Goal: Task Accomplishment & Management: Manage account settings

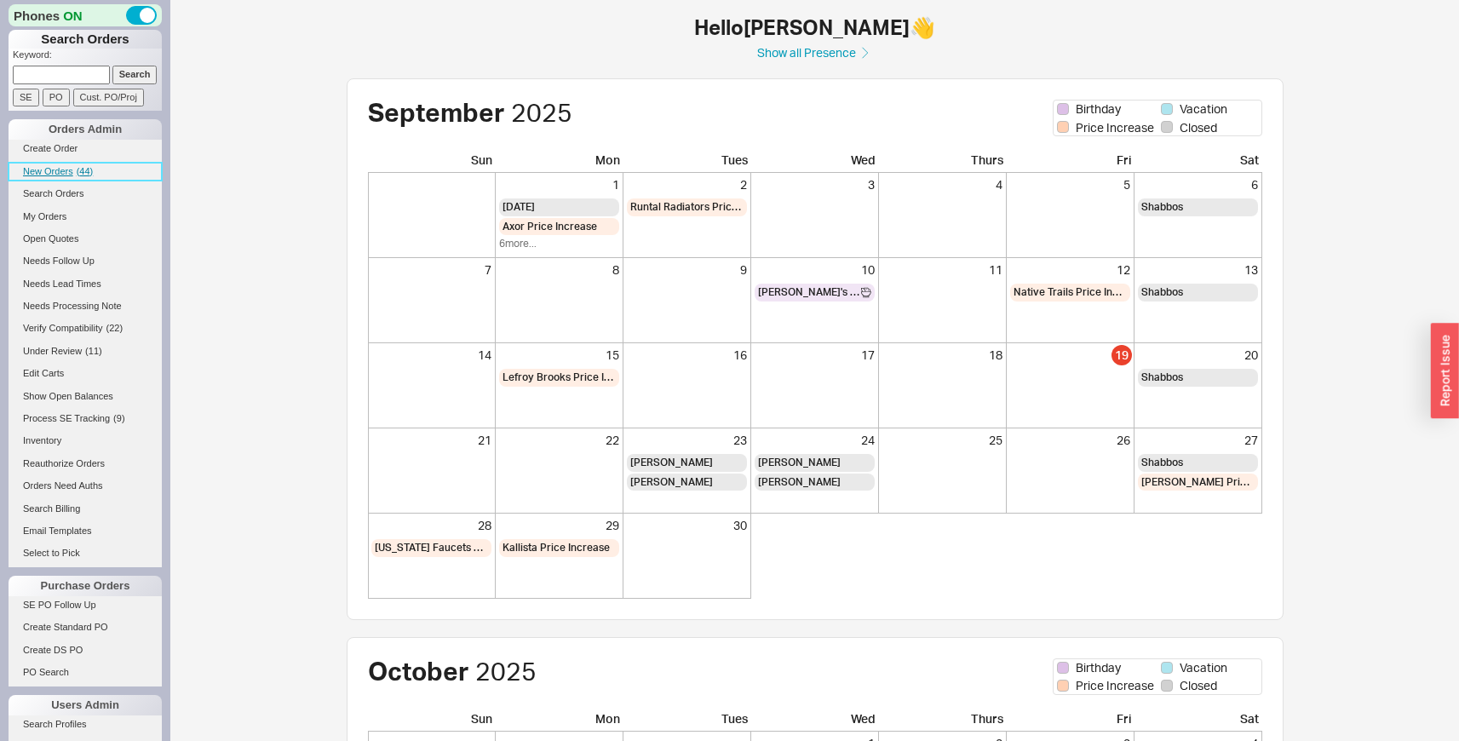
click at [74, 164] on link "New Orders ( 44 )" at bounding box center [85, 172] width 153 height 18
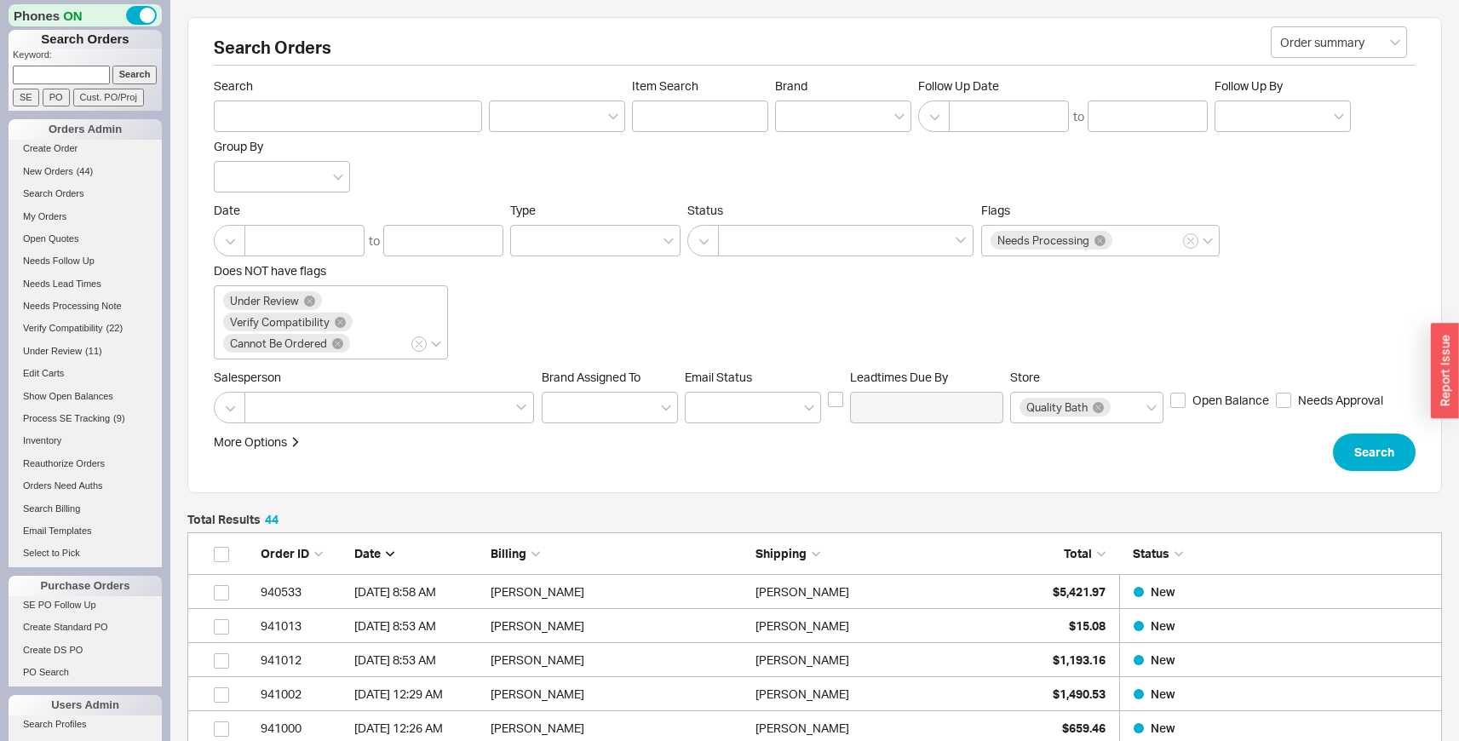
scroll to position [1563, 1242]
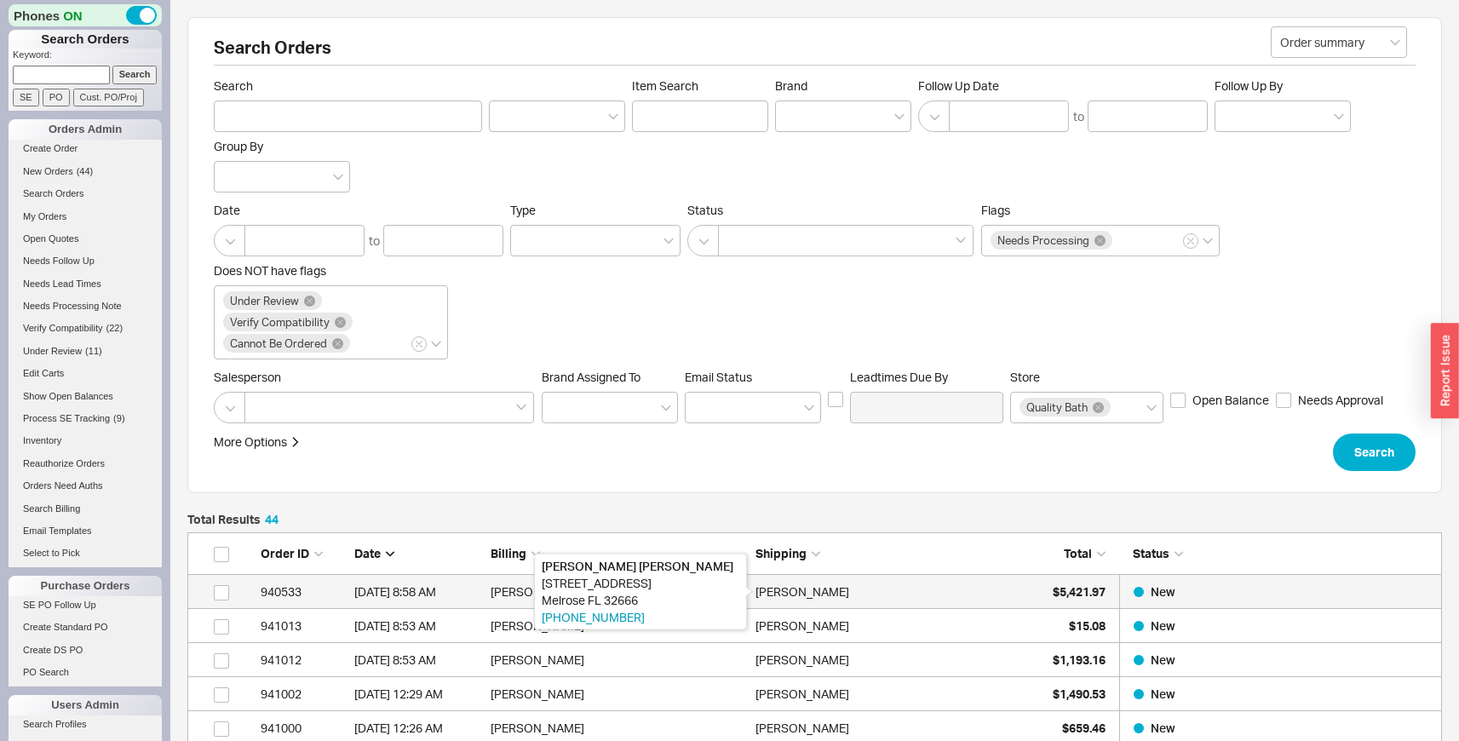
click at [775, 601] on div "[PERSON_NAME]" at bounding box center [803, 592] width 94 height 34
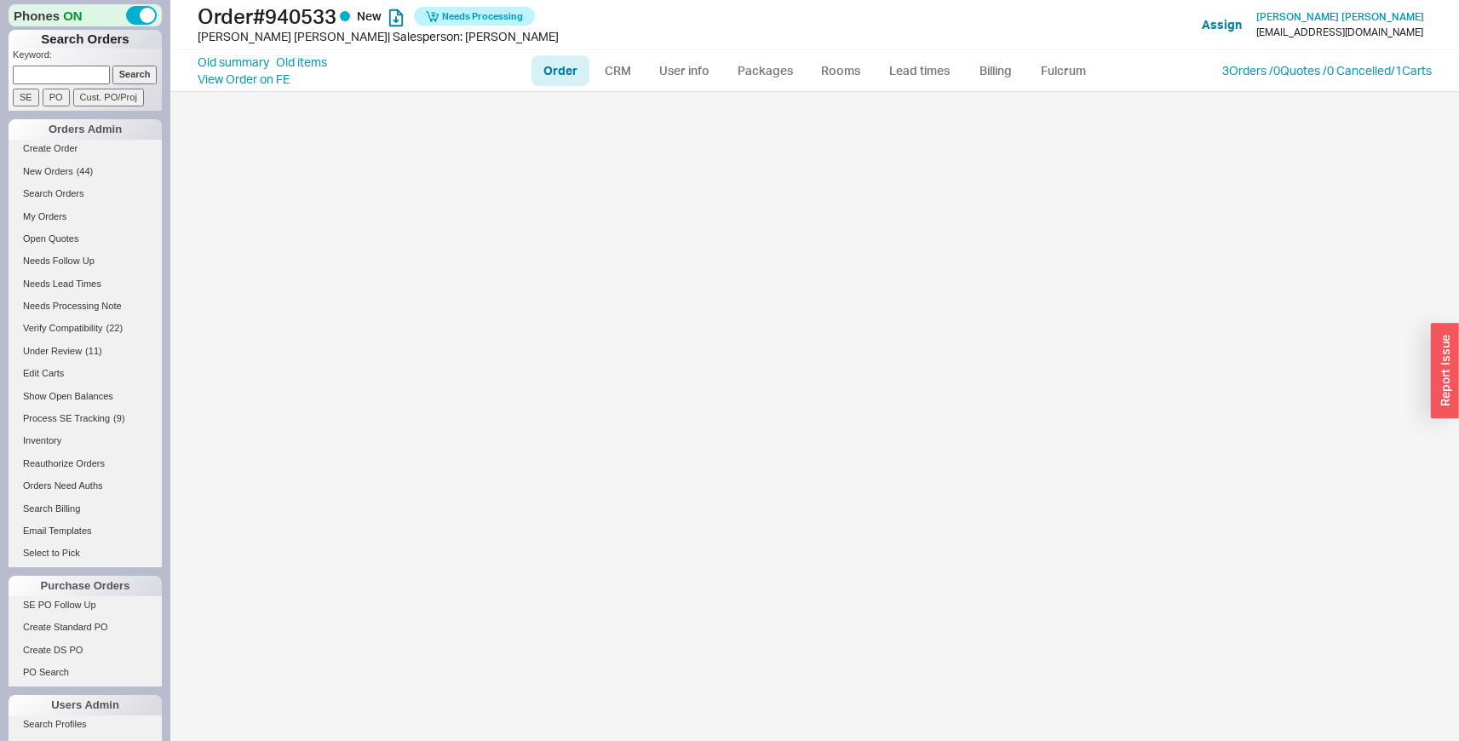
select select "LOW"
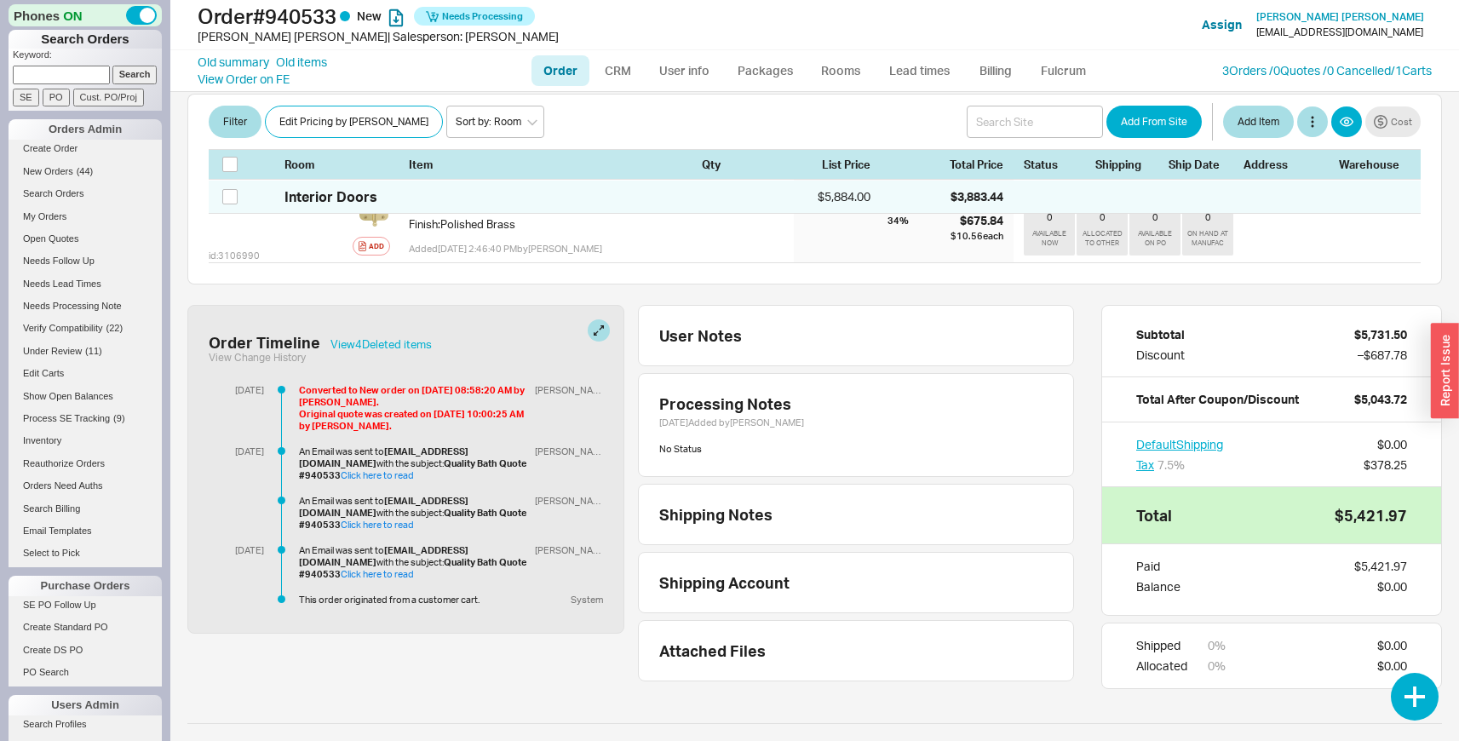
scroll to position [1001, 0]
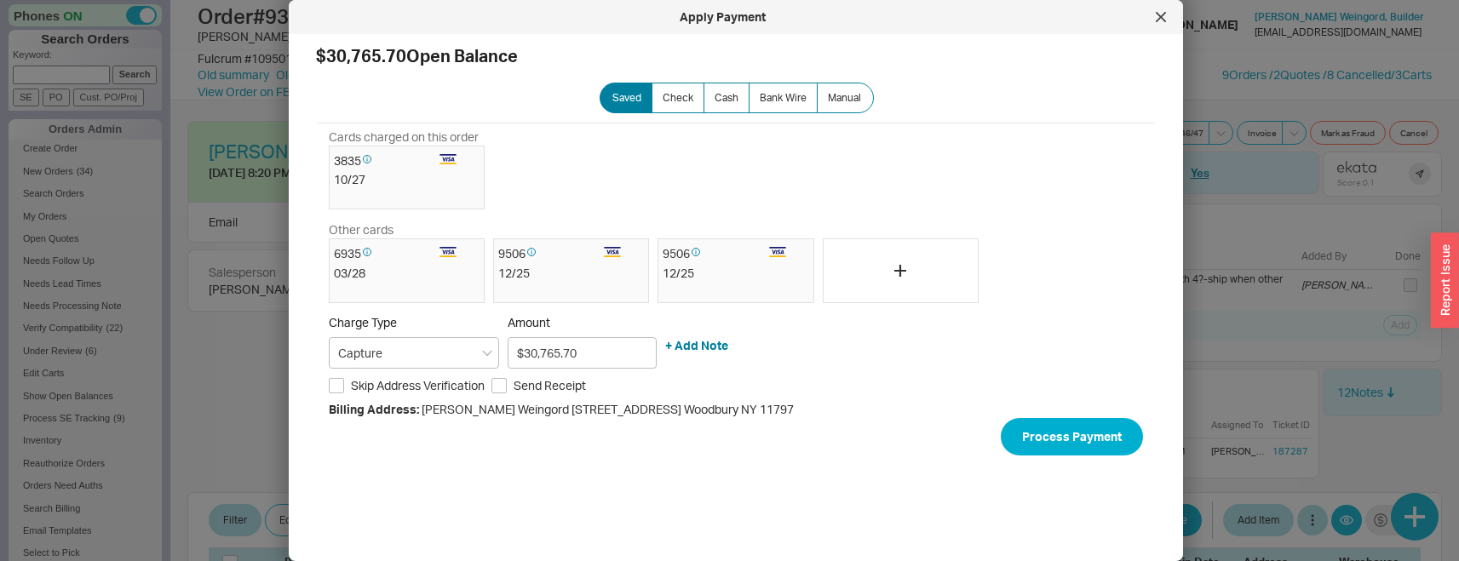
select select "LOW"
click at [1152, 16] on div at bounding box center [1160, 16] width 27 height 27
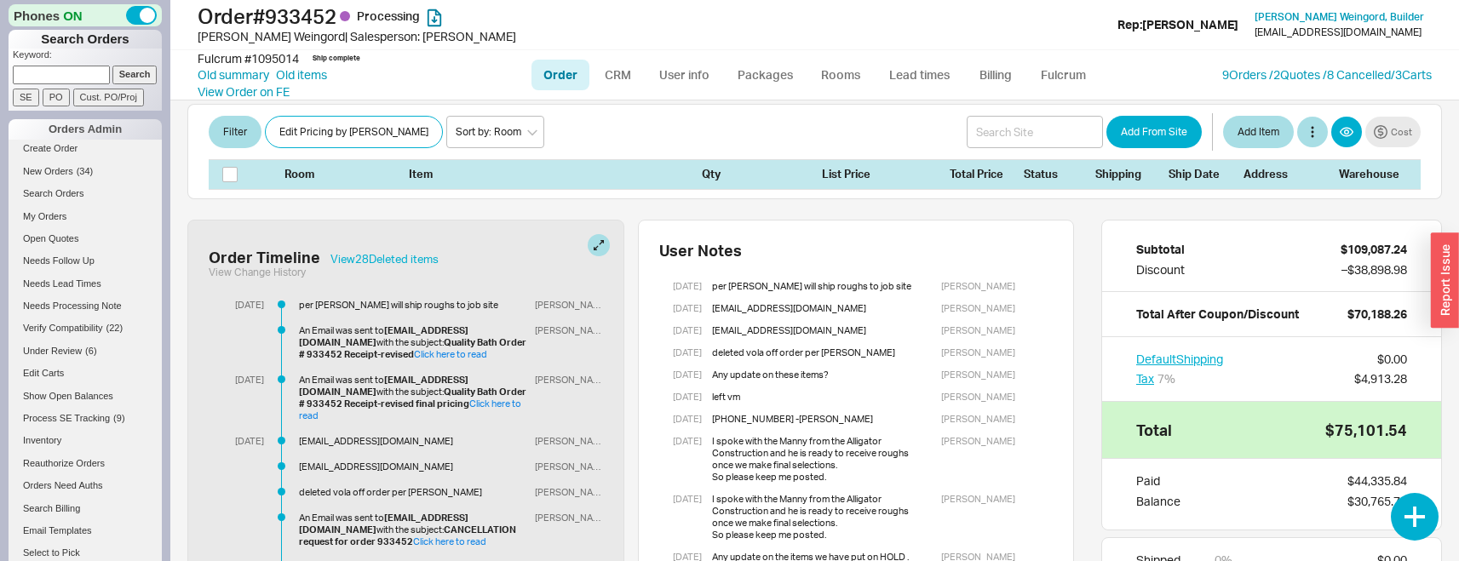
scroll to position [5681, 0]
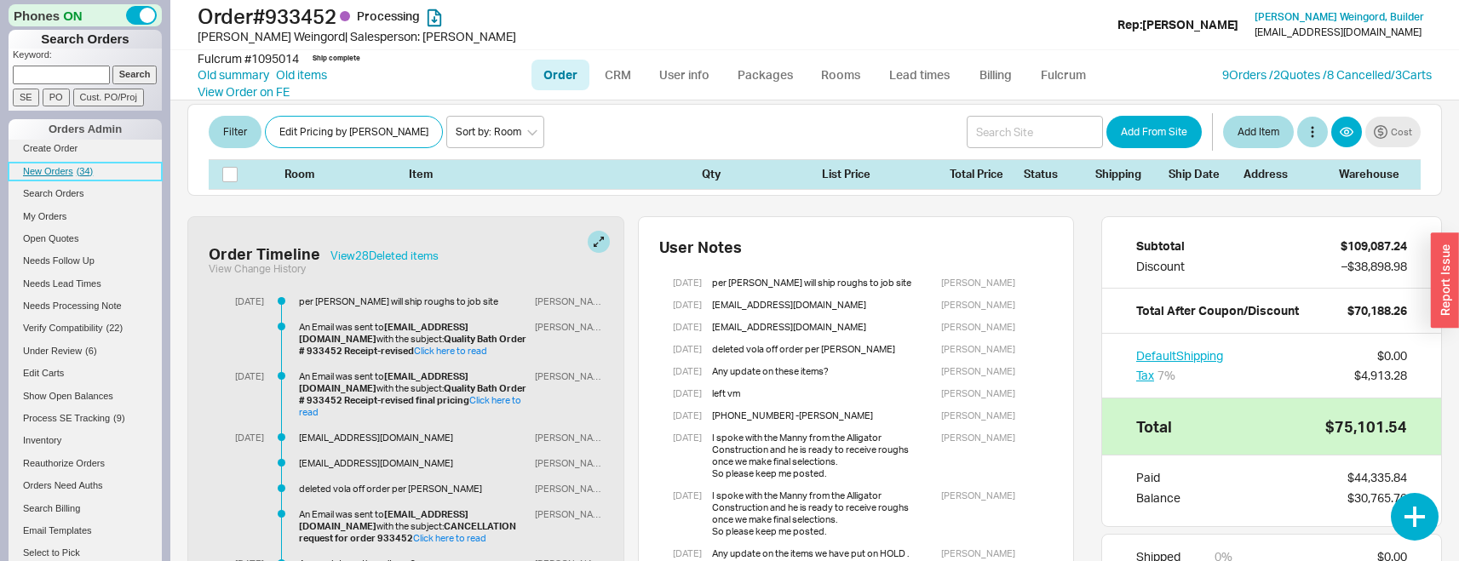
click at [63, 176] on span "New Orders" at bounding box center [48, 171] width 50 height 10
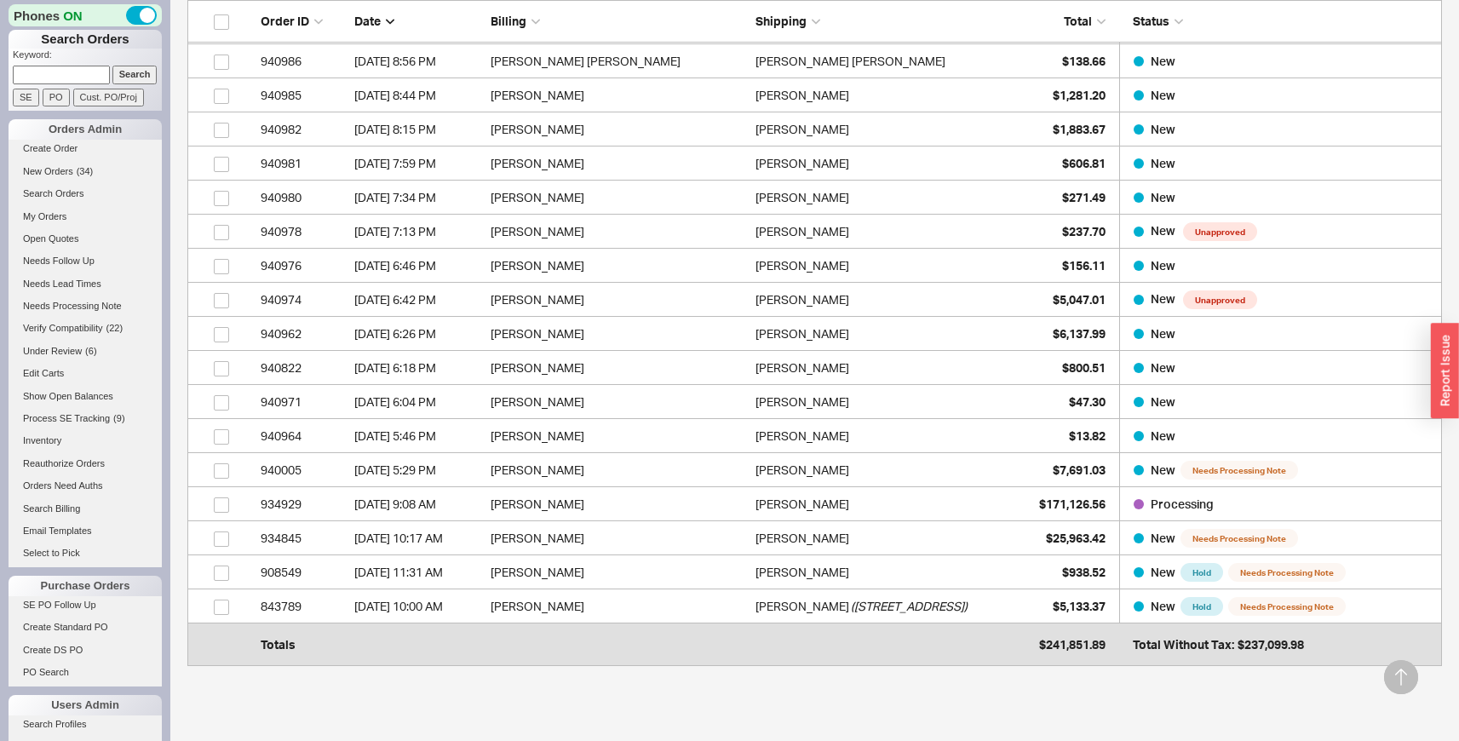
scroll to position [1088, 0]
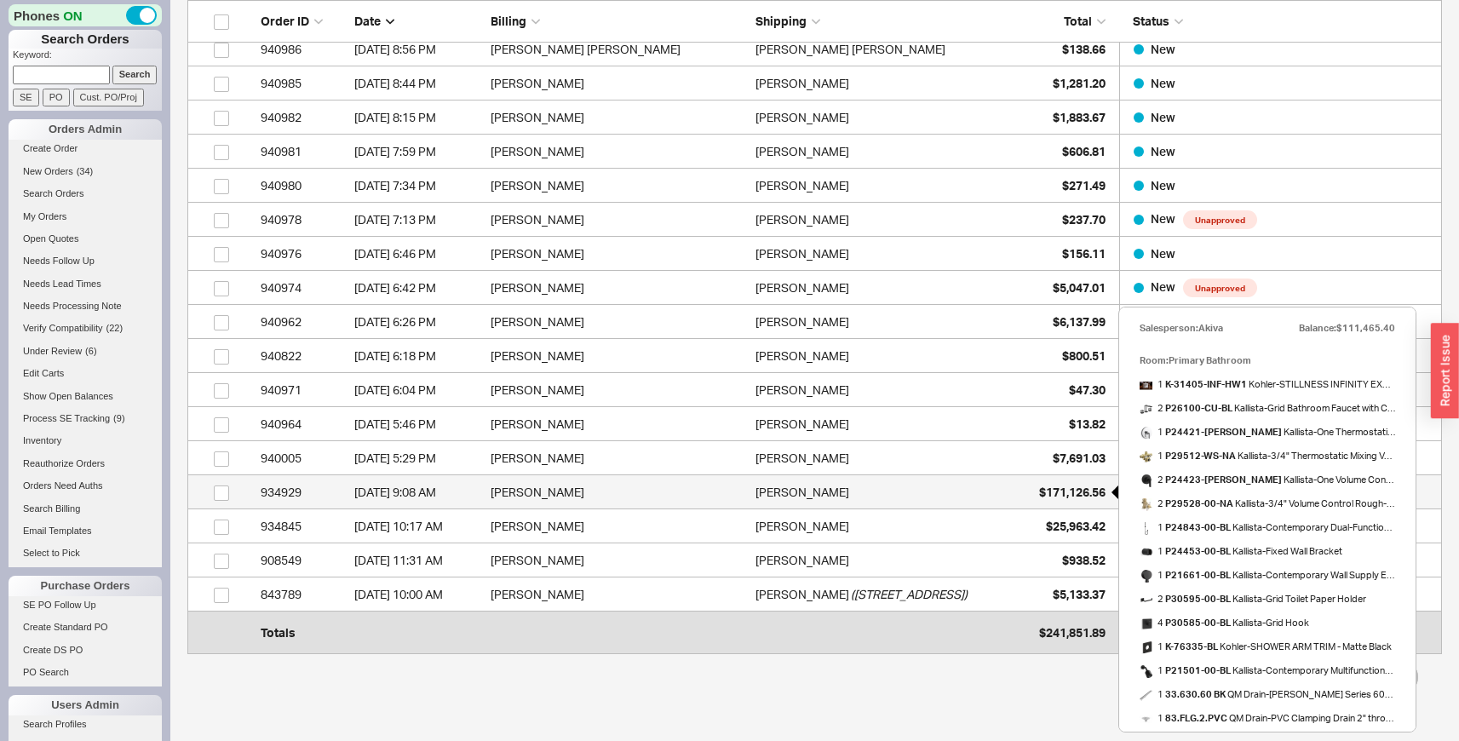
click at [1029, 485] on div "$171,126.56" at bounding box center [1063, 492] width 85 height 34
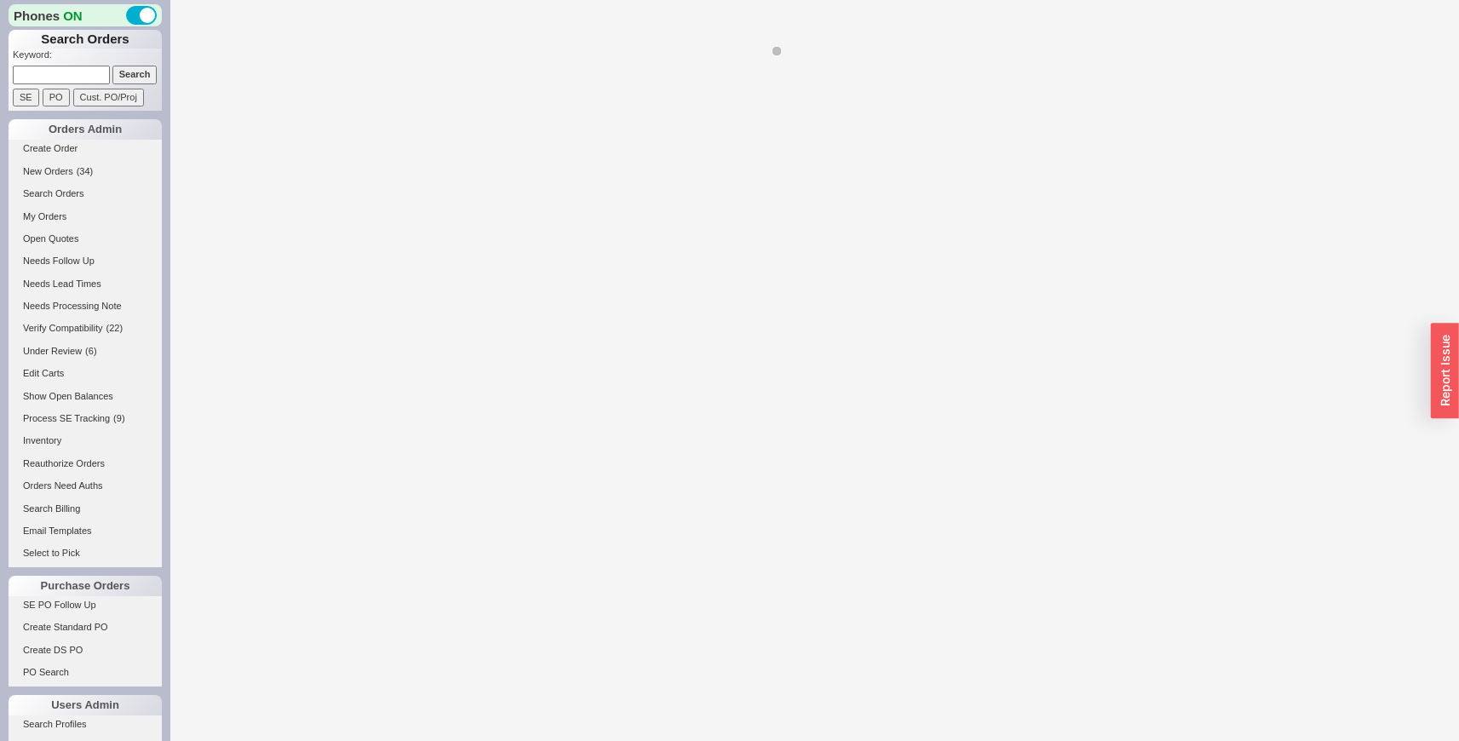
select select "LOW"
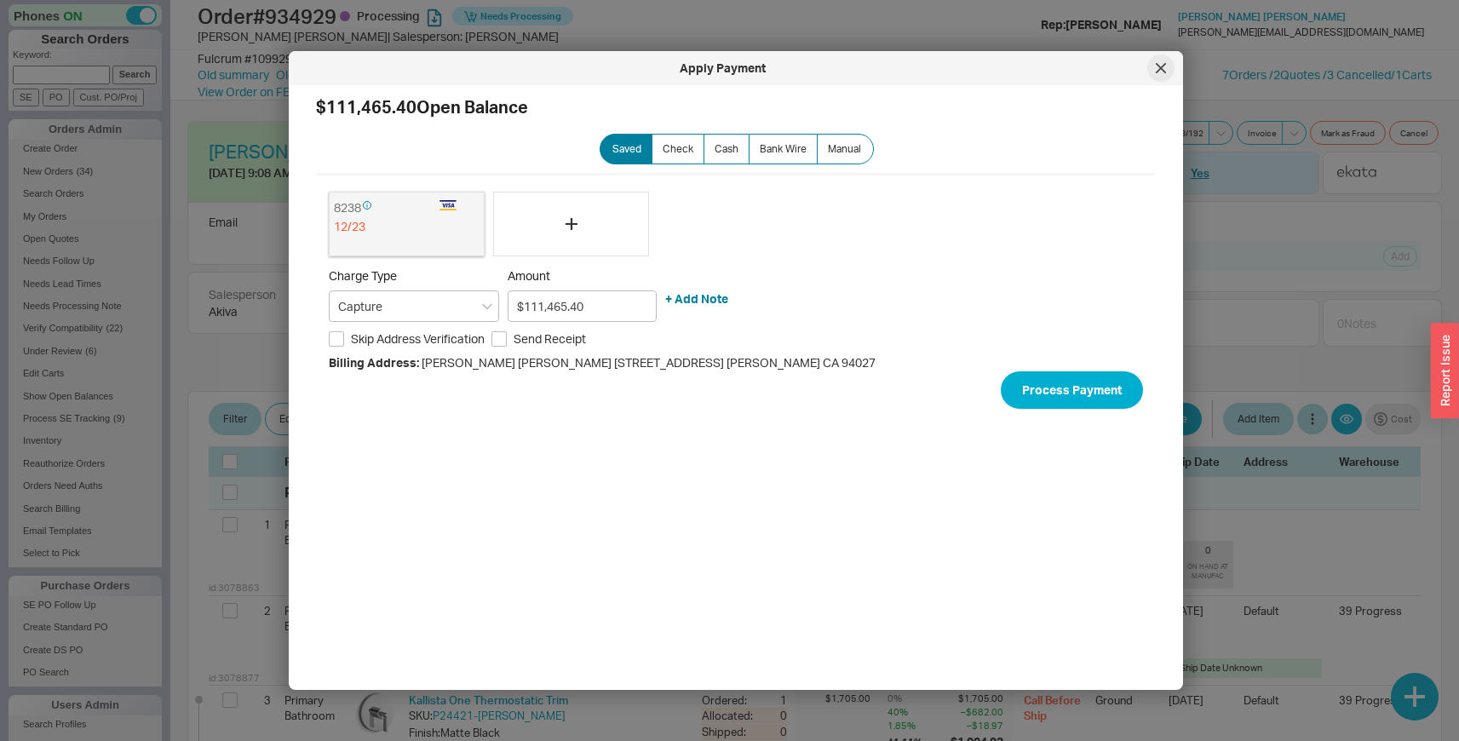
click at [1156, 71] on icon at bounding box center [1161, 68] width 10 height 10
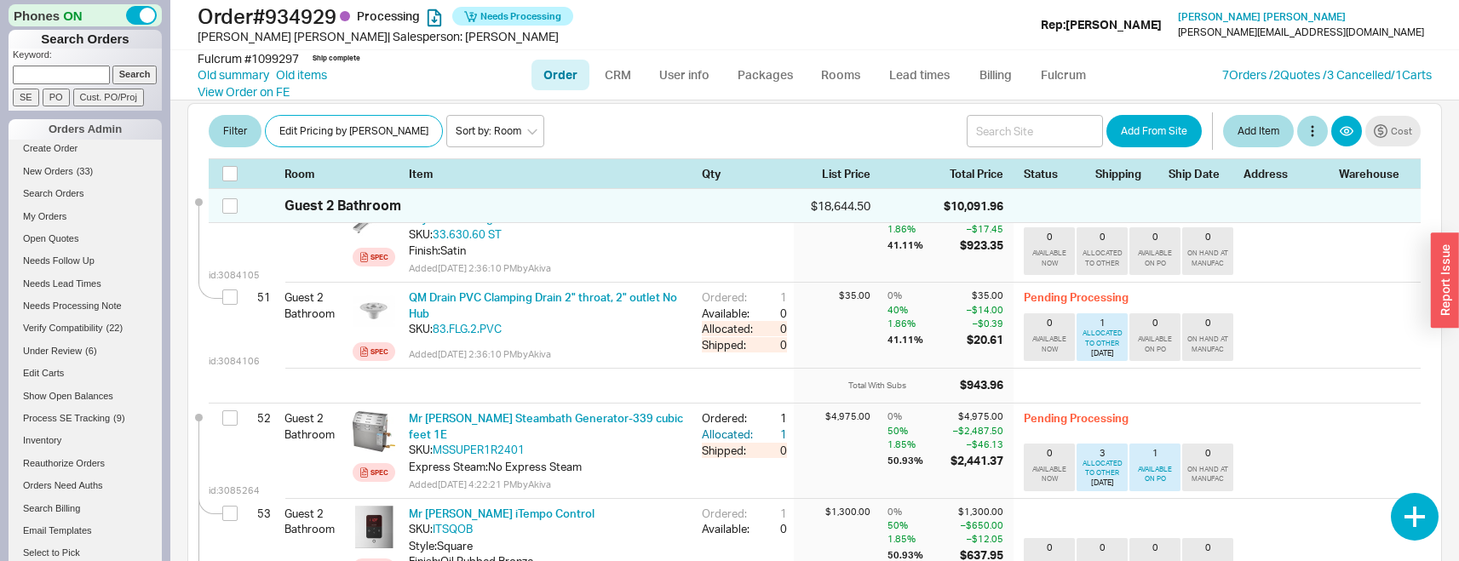
scroll to position [5270, 0]
